Goal: Task Accomplishment & Management: Use online tool/utility

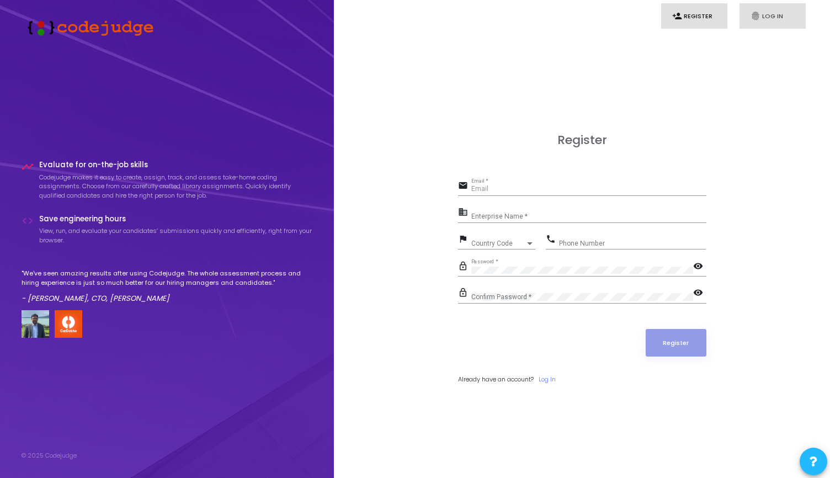
type input "[EMAIL_ADDRESS][DOMAIN_NAME]"
click at [761, 19] on link "fingerprint Log In" at bounding box center [773, 16] width 66 height 26
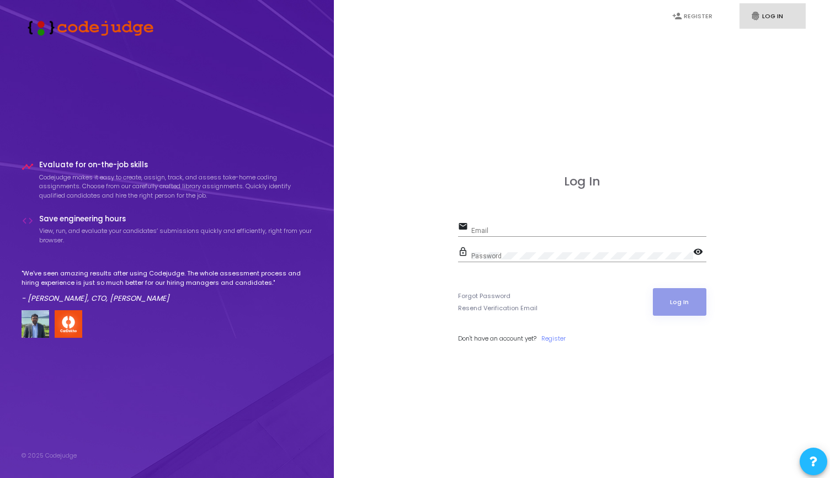
type input "[EMAIL_ADDRESS][DOMAIN_NAME]"
click at [677, 292] on button "Log In" at bounding box center [680, 302] width 54 height 28
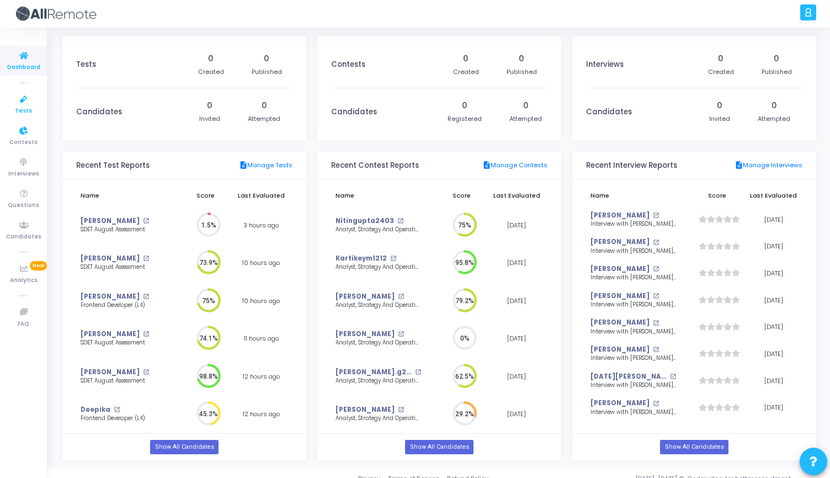
click at [17, 108] on span "Tests" at bounding box center [23, 111] width 17 height 9
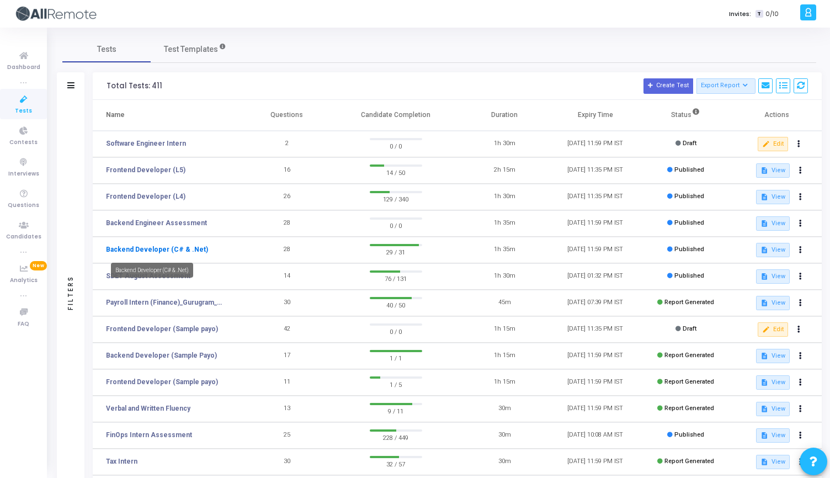
click at [182, 255] on mat-tooltip-component "Backend Developer (C# & .Net)" at bounding box center [152, 270] width 98 height 30
click at [177, 250] on link "Backend Developer (C# & .Net)" at bounding box center [157, 250] width 102 height 10
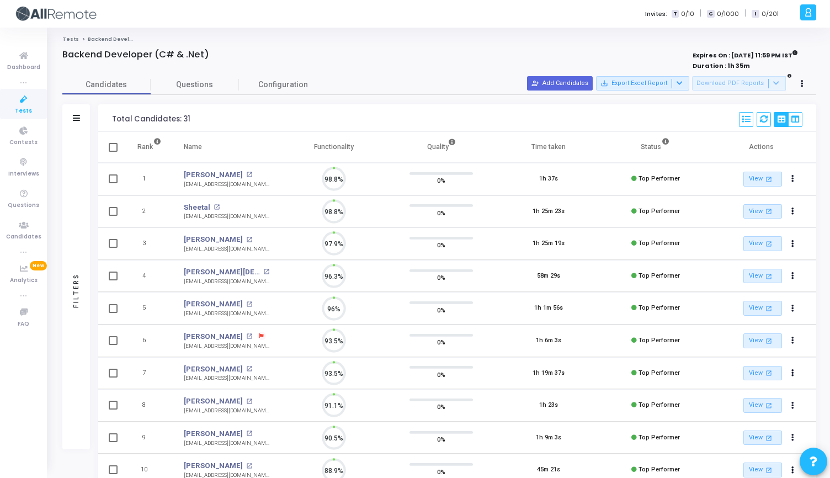
scroll to position [5, 5]
